Goal: Task Accomplishment & Management: Use online tool/utility

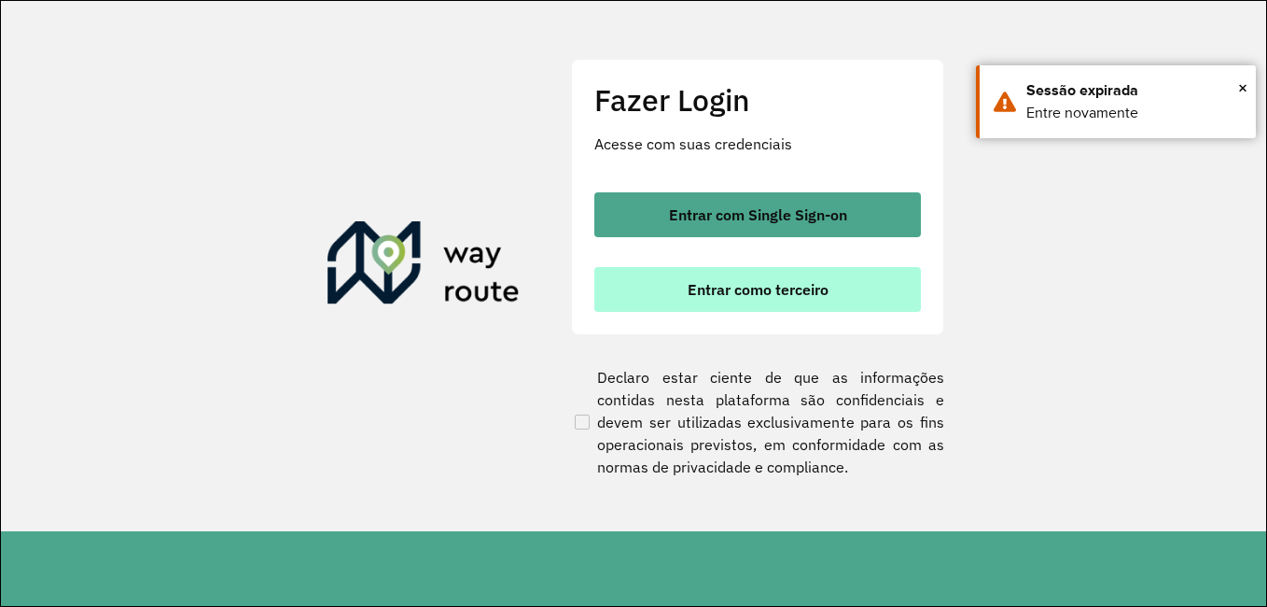
click at [837, 295] on button "Entrar como terceiro" at bounding box center [758, 289] width 327 height 45
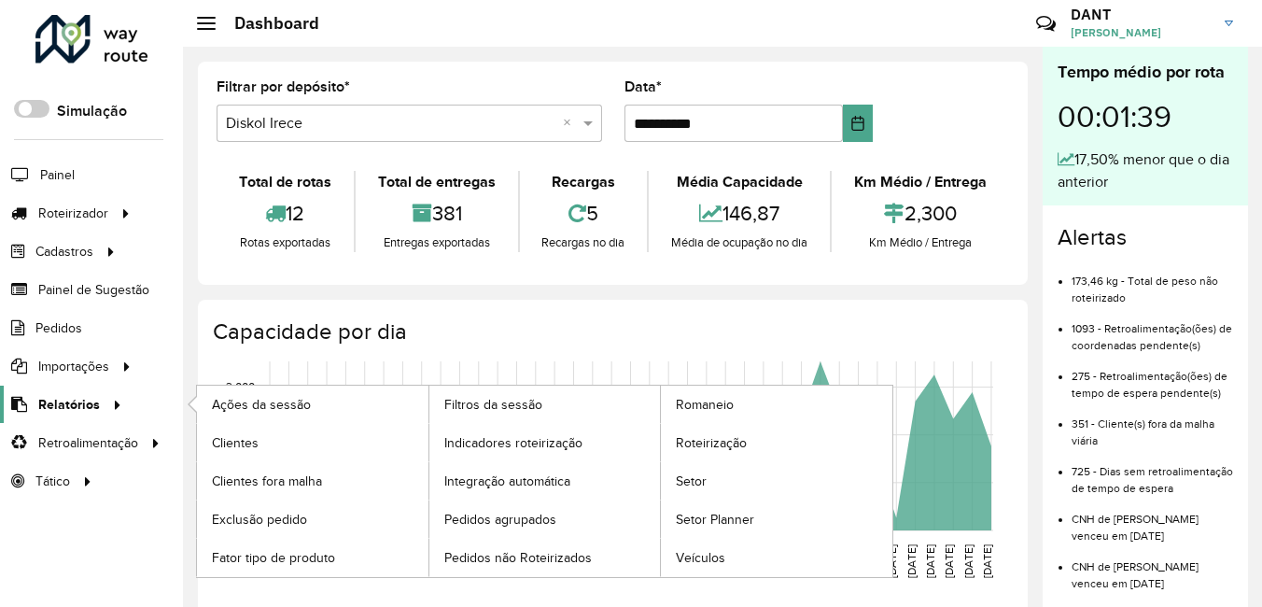
click at [78, 406] on span "Relatórios" at bounding box center [69, 405] width 62 height 20
click at [760, 434] on link "Roteirização" at bounding box center [776, 442] width 231 height 37
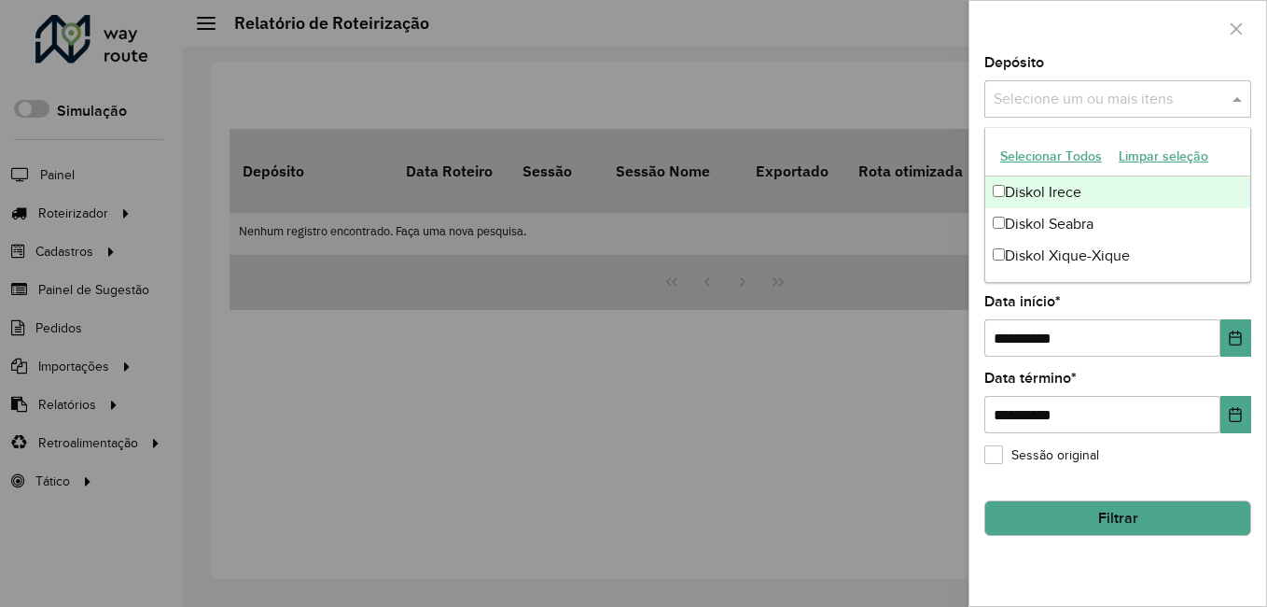
click at [1059, 109] on input "text" at bounding box center [1108, 100] width 239 height 22
click at [1029, 191] on div "Diskol Irece" at bounding box center [1118, 192] width 265 height 32
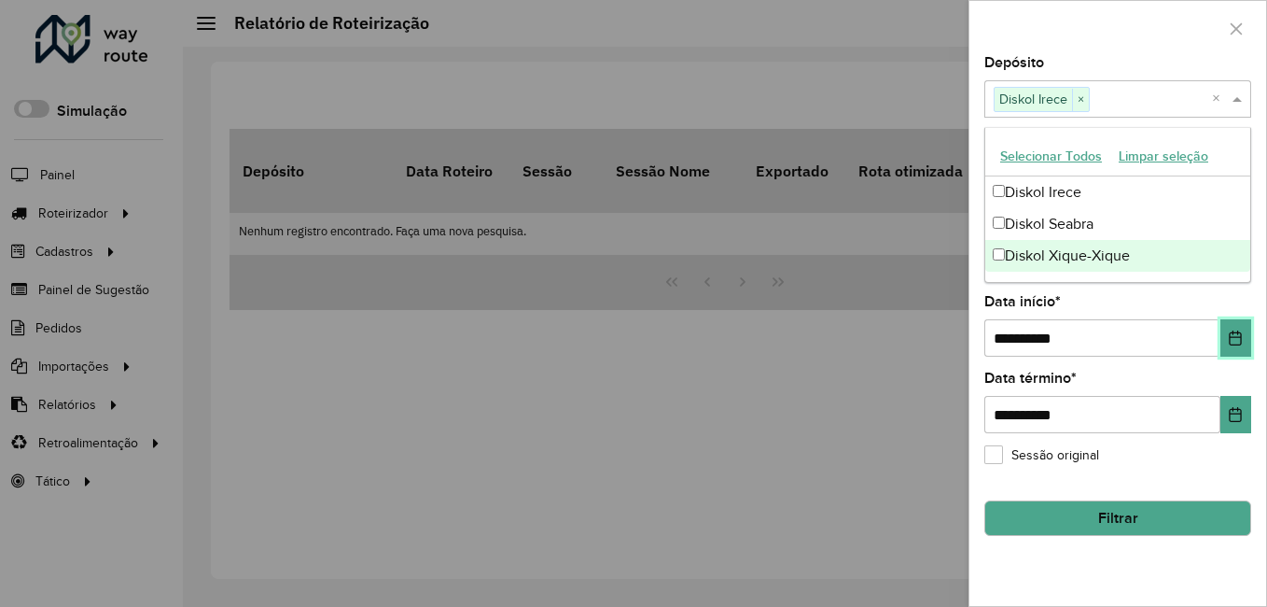
click at [1233, 341] on icon "Choose Date" at bounding box center [1235, 337] width 15 height 15
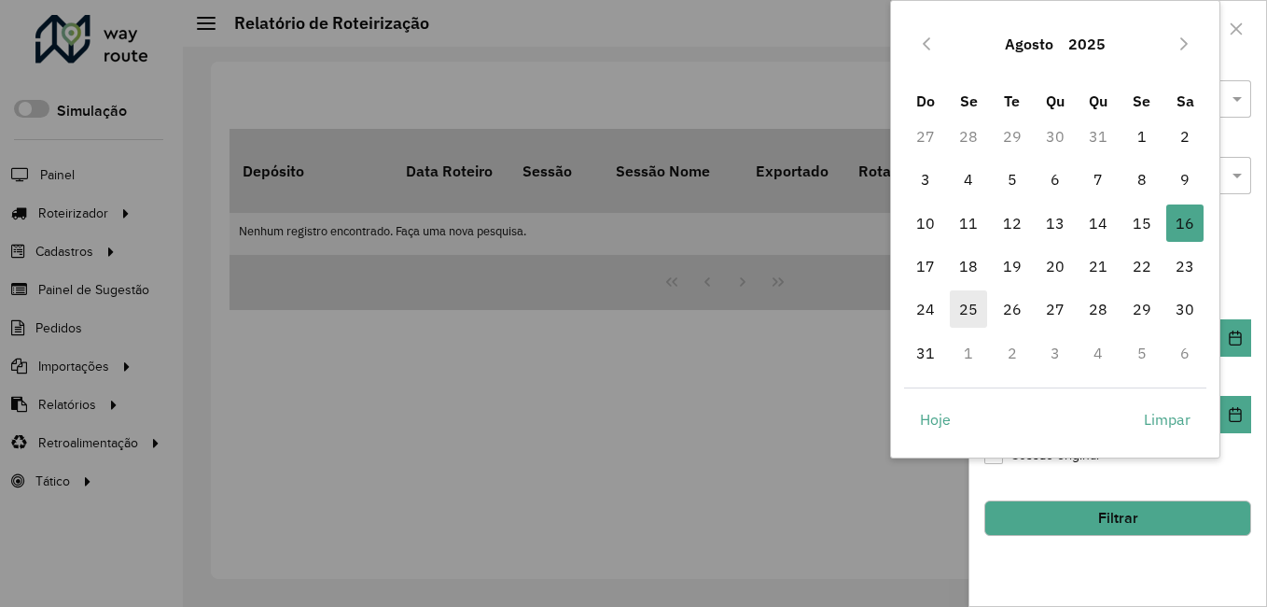
click at [967, 311] on span "25" at bounding box center [968, 308] width 37 height 37
type input "**********"
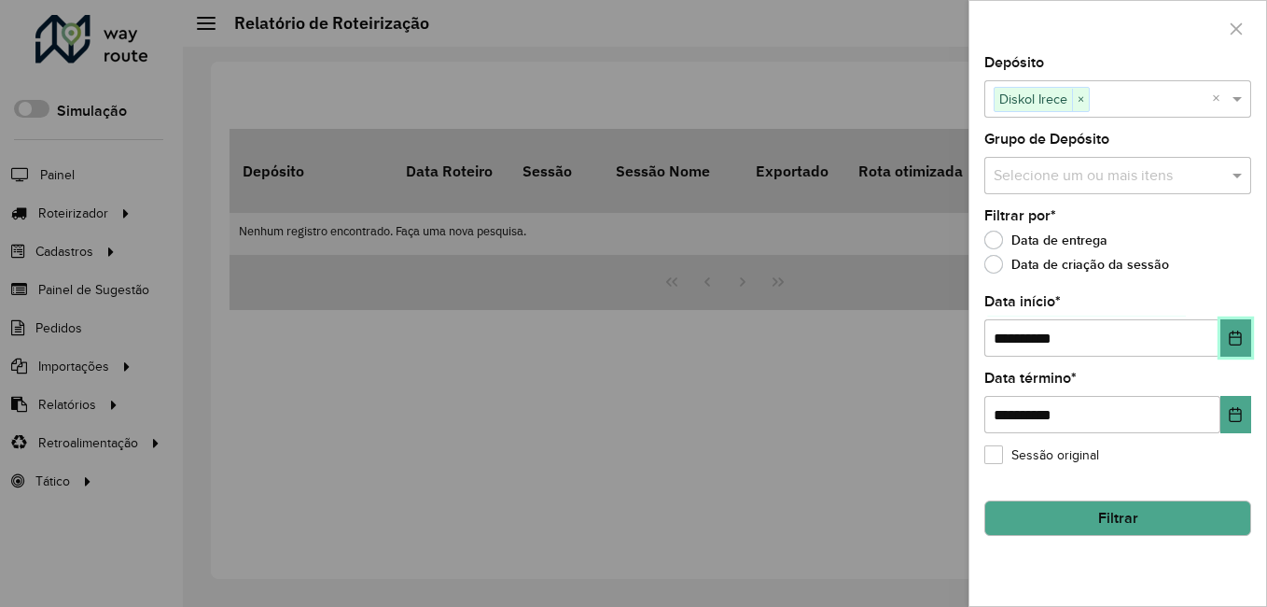
click at [1235, 340] on icon "Choose Date" at bounding box center [1235, 337] width 15 height 15
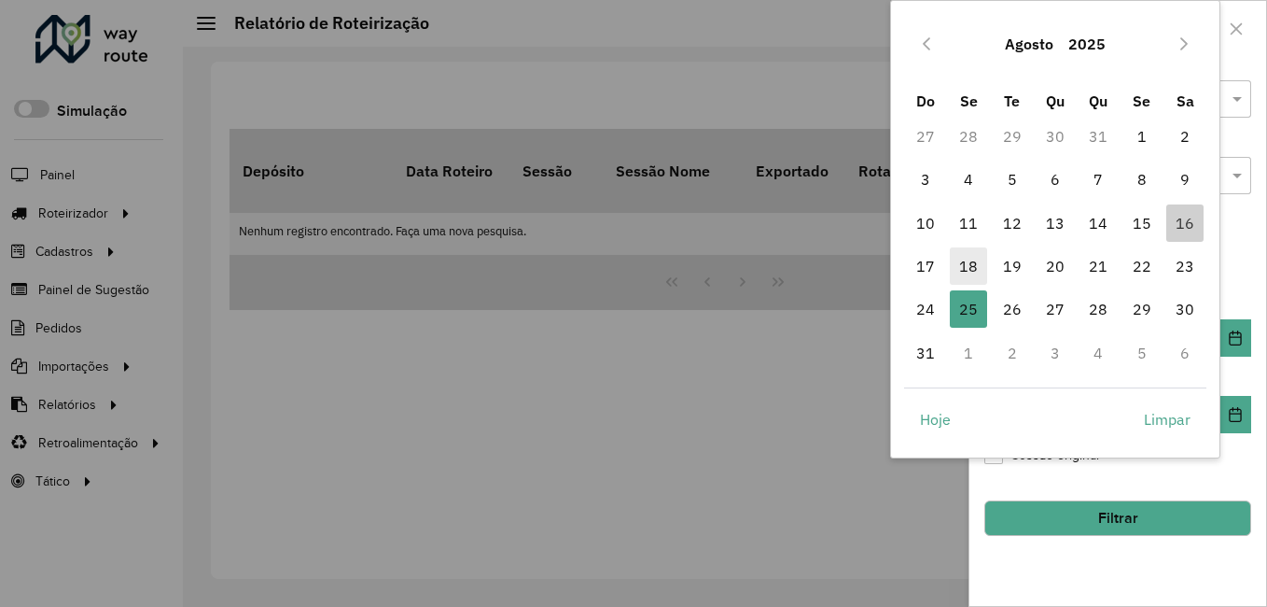
click at [974, 259] on span "18" at bounding box center [968, 265] width 37 height 37
type input "**********"
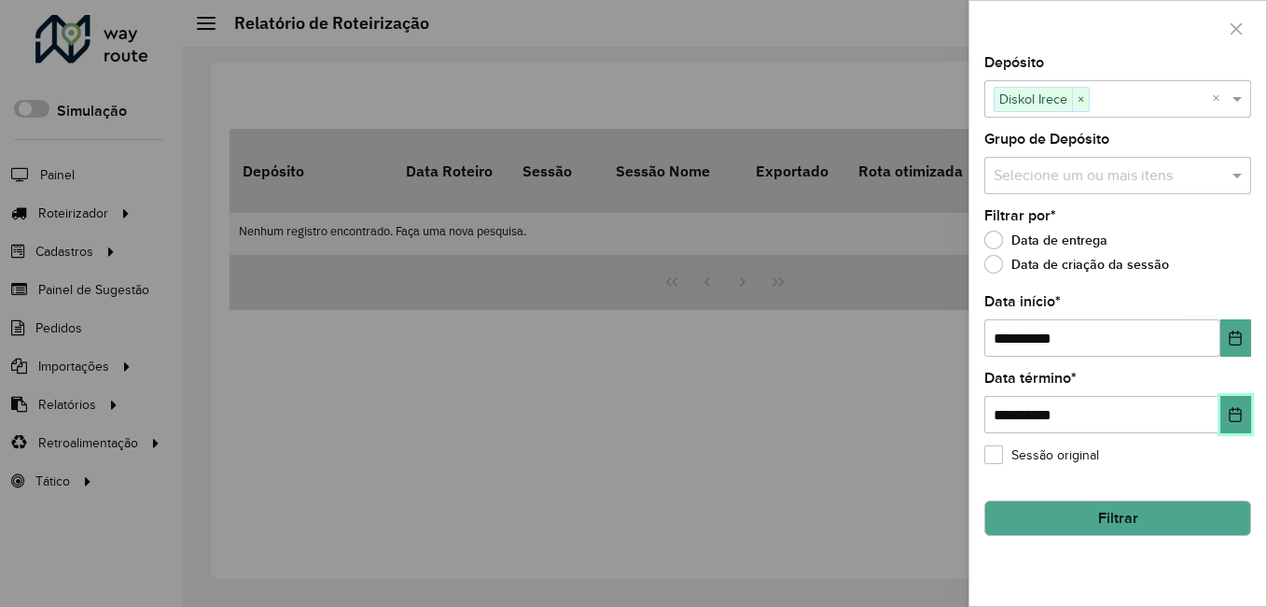
click at [1241, 408] on icon "Choose Date" at bounding box center [1235, 414] width 15 height 15
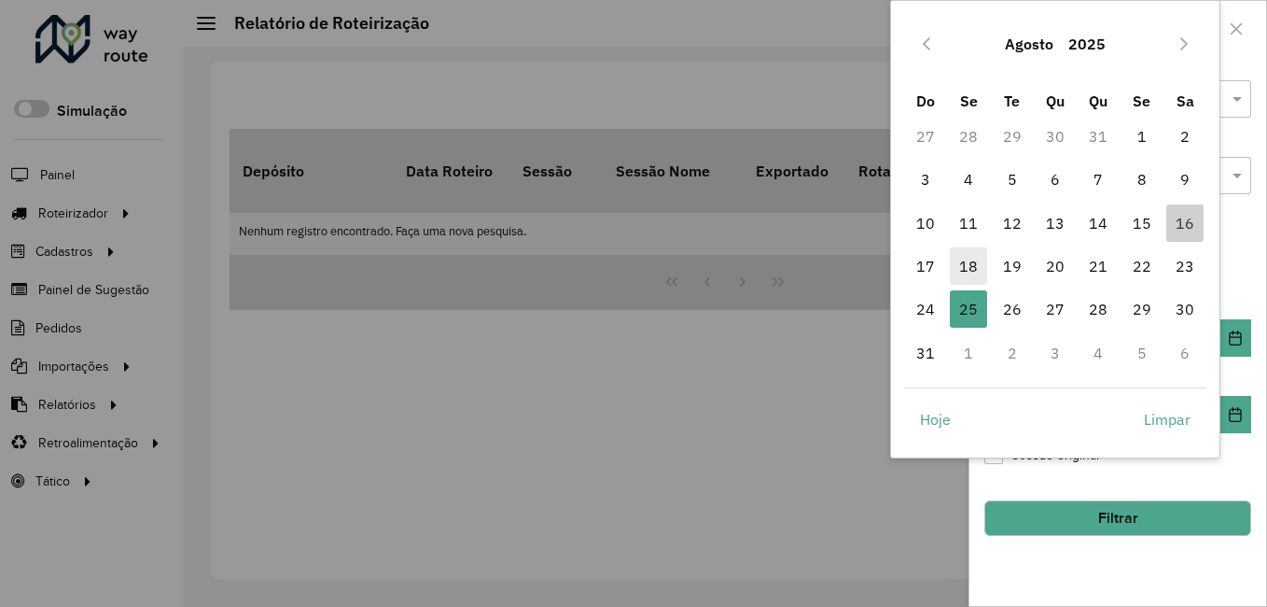
click at [976, 255] on span "18" at bounding box center [968, 265] width 37 height 37
type input "**********"
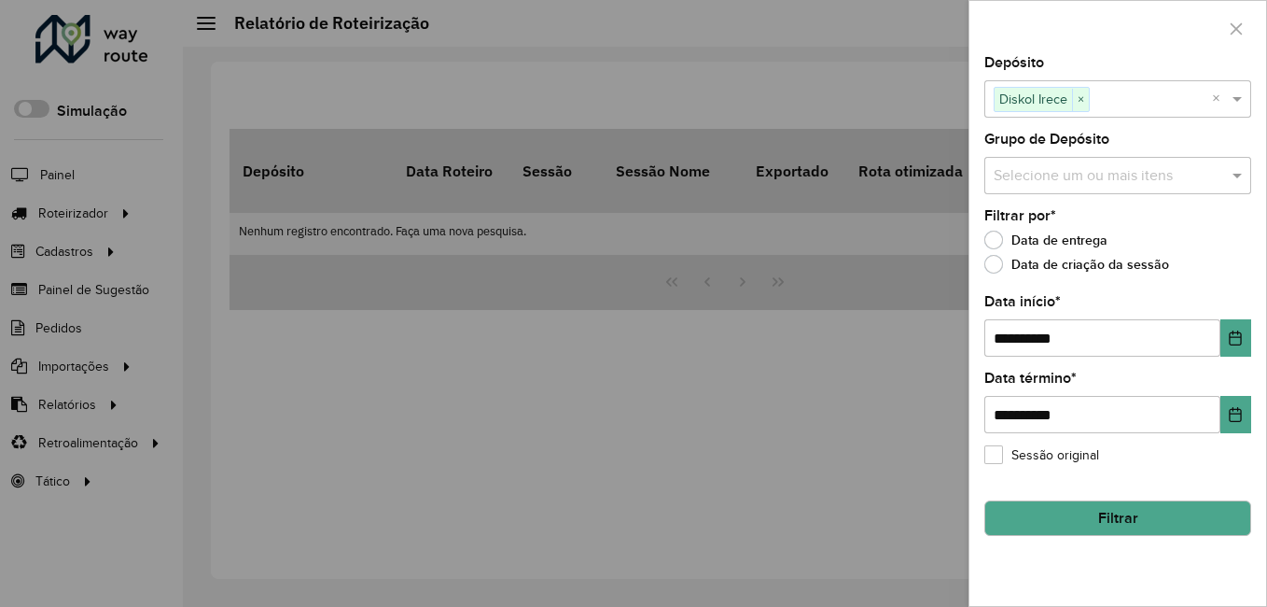
click at [1108, 510] on button "Filtrar" at bounding box center [1118, 517] width 267 height 35
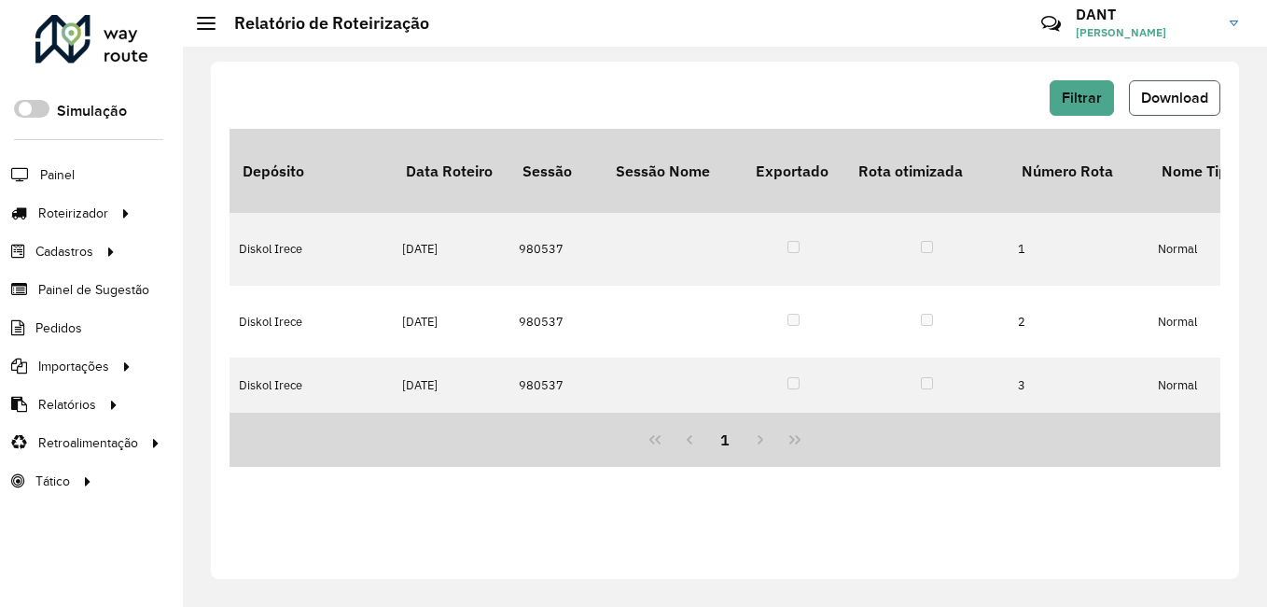
click at [1174, 106] on button "Download" at bounding box center [1174, 97] width 91 height 35
